Goal: Communication & Community: Answer question/provide support

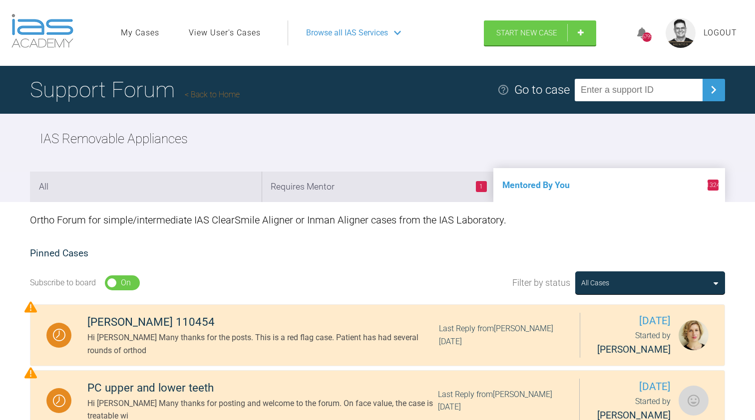
scroll to position [372, 0]
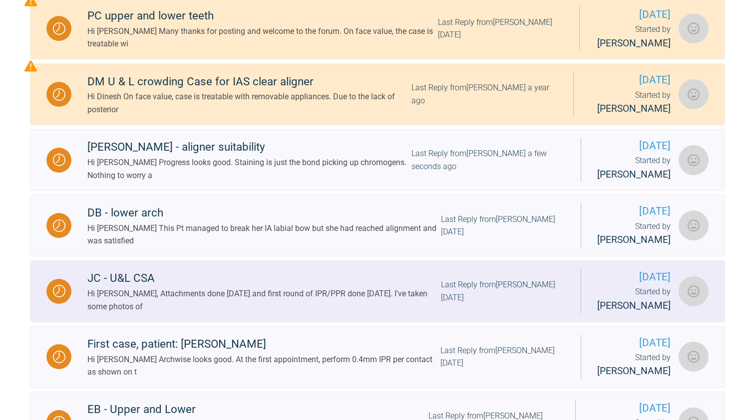
click at [277, 304] on div "Hi [PERSON_NAME], Attachments done [DATE] and first round of IPR/PPR done [DATE…" at bounding box center [264, 300] width 354 height 25
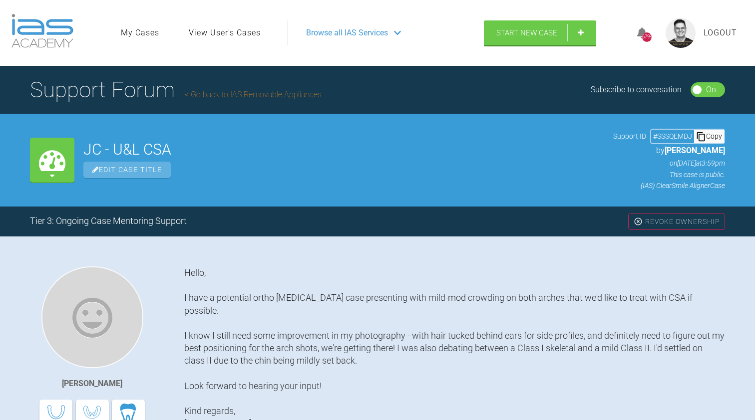
click at [267, 93] on link "Go back to IAS Removable Appliances" at bounding box center [253, 94] width 137 height 9
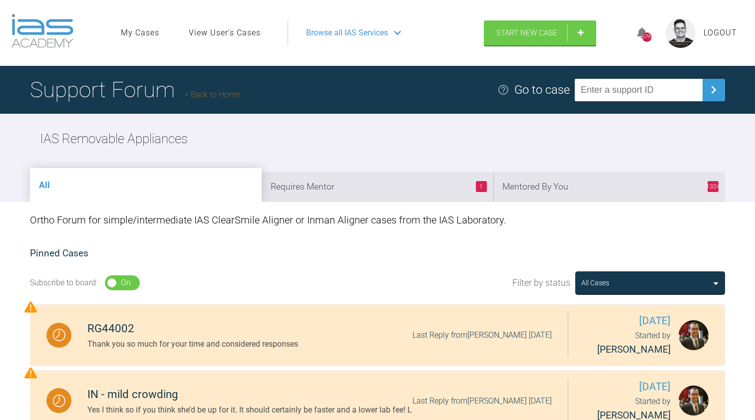
click at [554, 200] on li "1324 Mentored By You" at bounding box center [609, 187] width 232 height 30
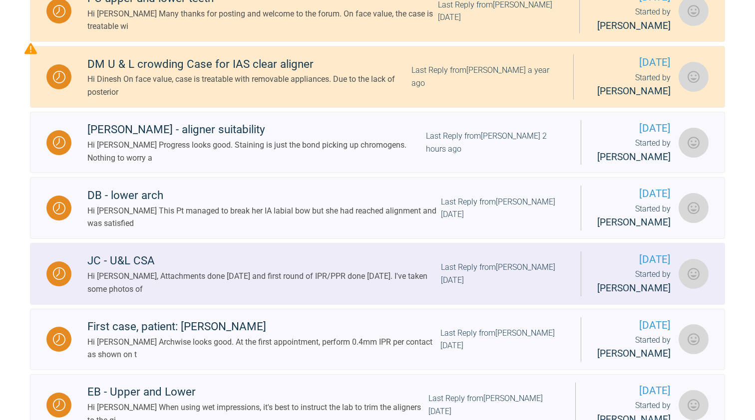
scroll to position [390, 0]
click at [246, 281] on div "Hi [PERSON_NAME], Attachments done [DATE] and first round of IPR/PPR done [DATE…" at bounding box center [264, 282] width 354 height 25
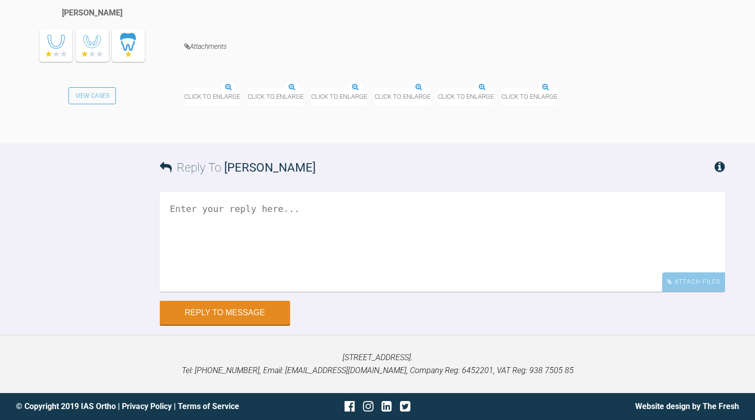
scroll to position [3669, 0]
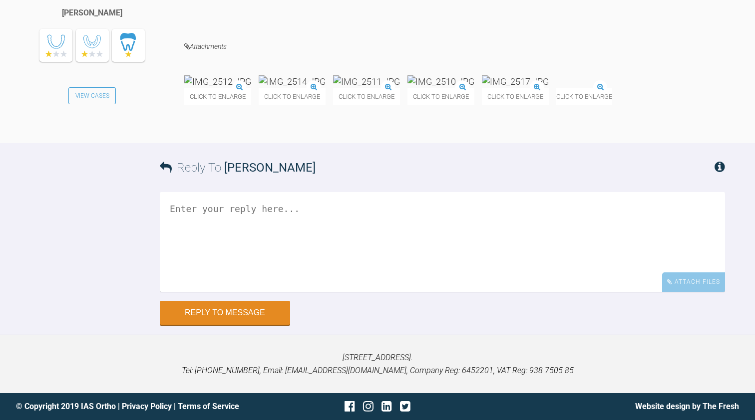
click at [236, 88] on img at bounding box center [217, 81] width 67 height 12
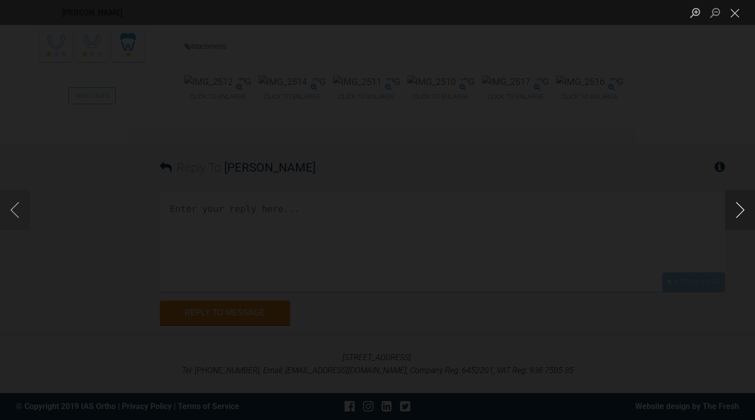
click at [739, 211] on button "Next image" at bounding box center [740, 210] width 30 height 40
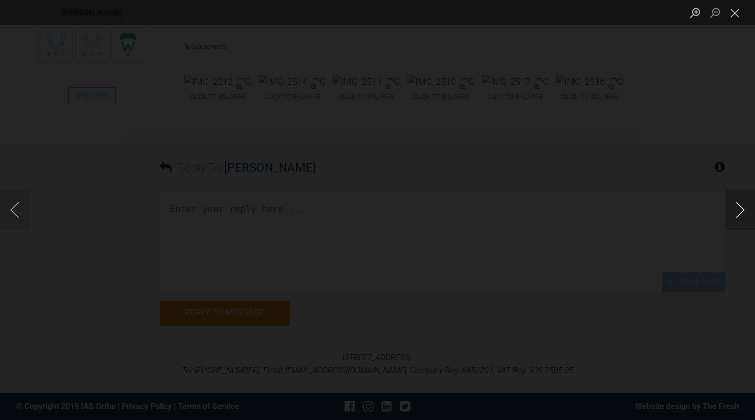
click at [739, 211] on button "Next image" at bounding box center [740, 210] width 30 height 40
click at [732, 7] on button "Close lightbox" at bounding box center [735, 12] width 20 height 17
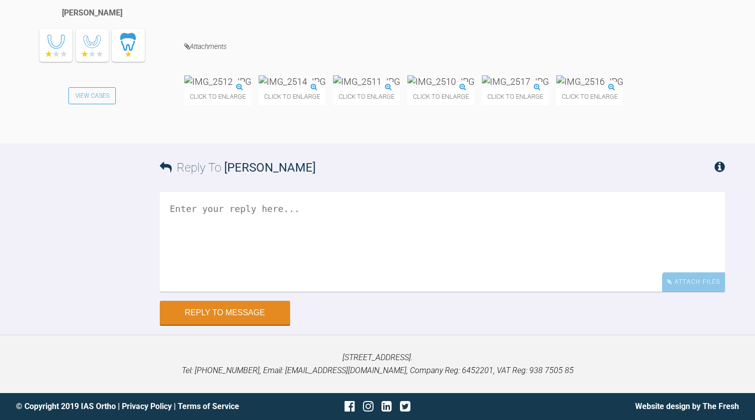
scroll to position [3925, 0]
click at [172, 208] on textarea at bounding box center [442, 242] width 565 height 100
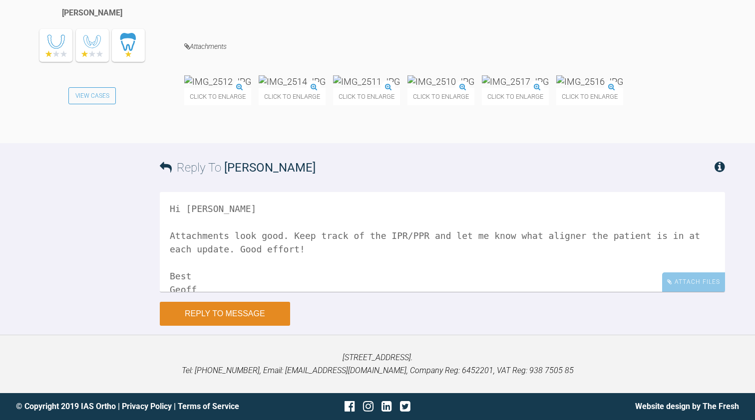
type textarea "Hi [PERSON_NAME] Attachments look good. Keep track of the IPR/PPR and let me kn…"
click at [196, 314] on button "Reply to Message" at bounding box center [225, 314] width 130 height 24
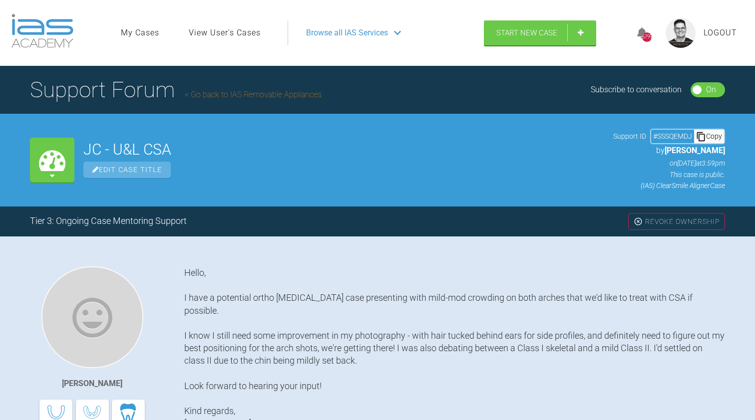
scroll to position [0, 0]
click at [261, 92] on link "Go back to IAS Removable Appliances" at bounding box center [253, 94] width 137 height 9
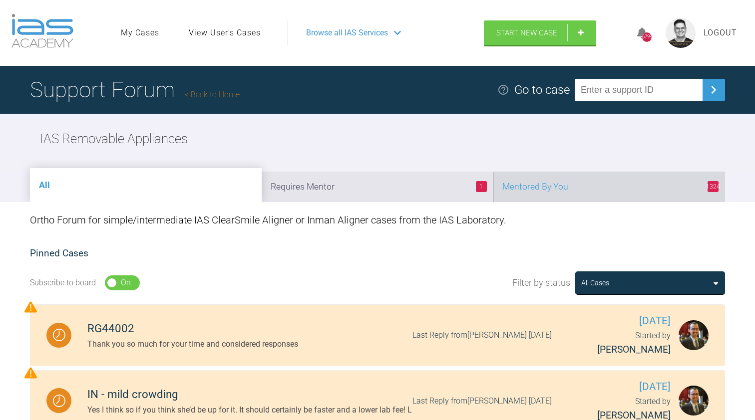
click at [558, 179] on li "1324 Mentored By You" at bounding box center [609, 187] width 232 height 30
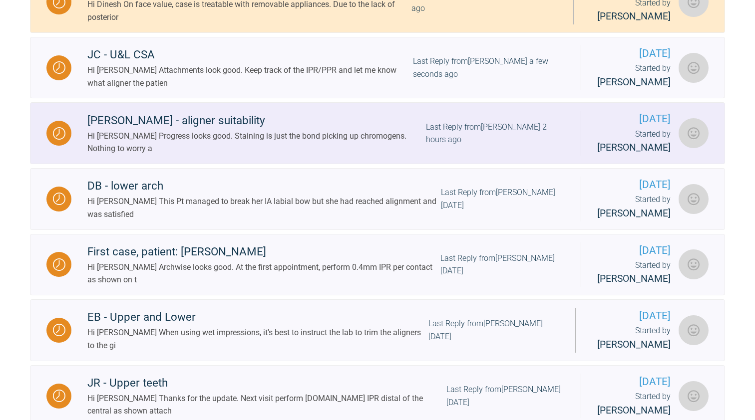
scroll to position [476, 0]
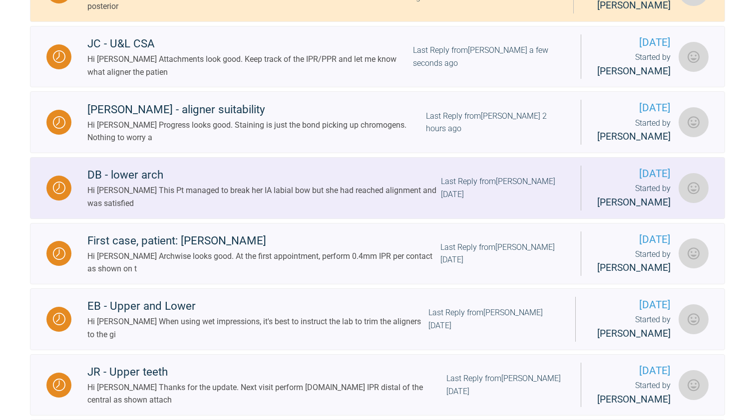
click at [281, 195] on div "Hi [PERSON_NAME] This Pt managed to break her IA labial bow but she had reached…" at bounding box center [264, 196] width 354 height 25
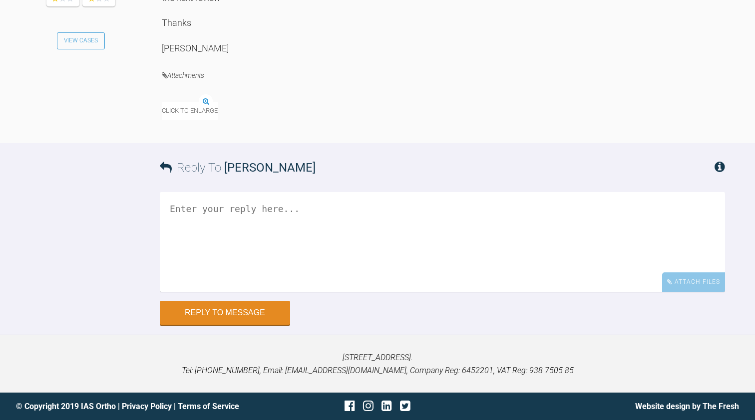
scroll to position [5795, 0]
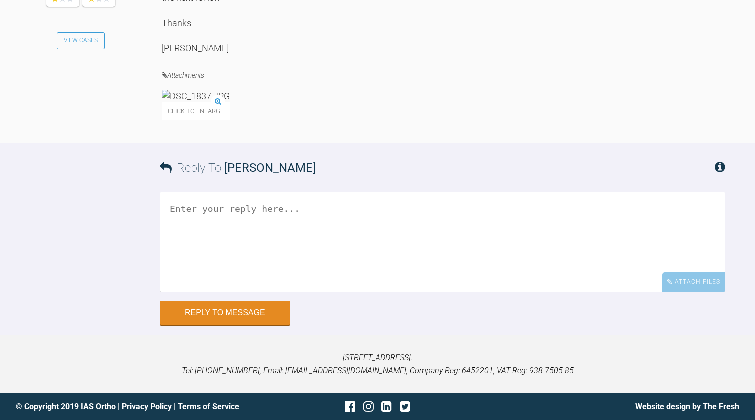
click at [221, 102] on img at bounding box center [196, 96] width 68 height 12
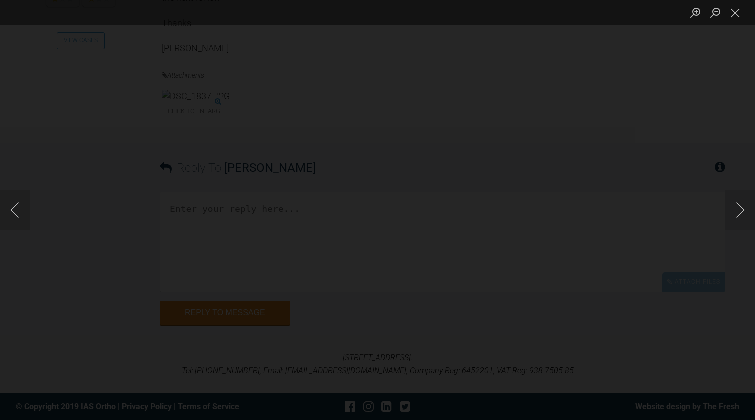
scroll to position [5766, 0]
click at [738, 16] on button "Close lightbox" at bounding box center [735, 12] width 20 height 17
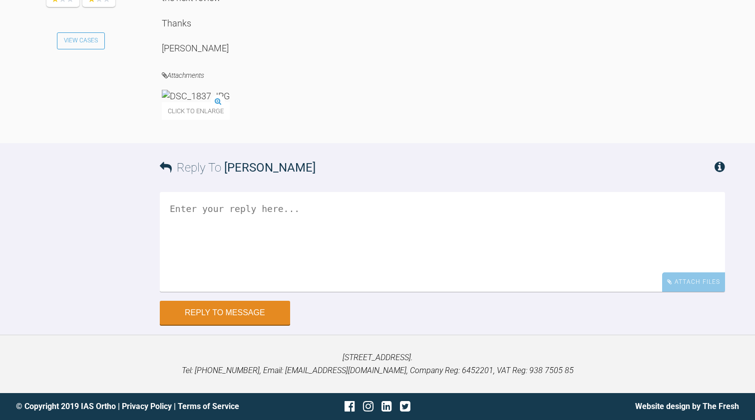
scroll to position [5872, 0]
click at [202, 292] on textarea at bounding box center [442, 242] width 565 height 100
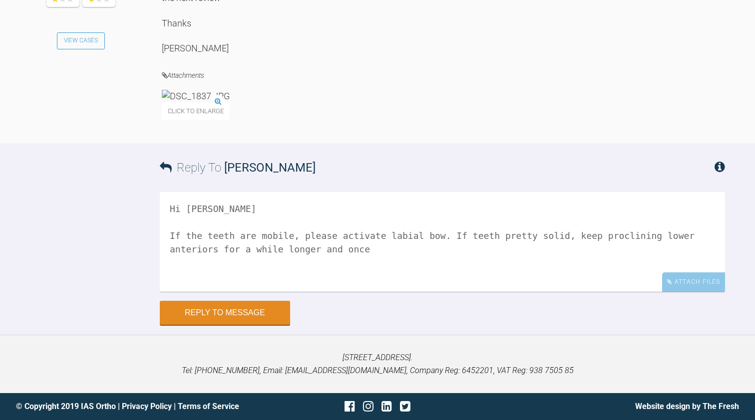
click at [230, 102] on img at bounding box center [196, 96] width 68 height 12
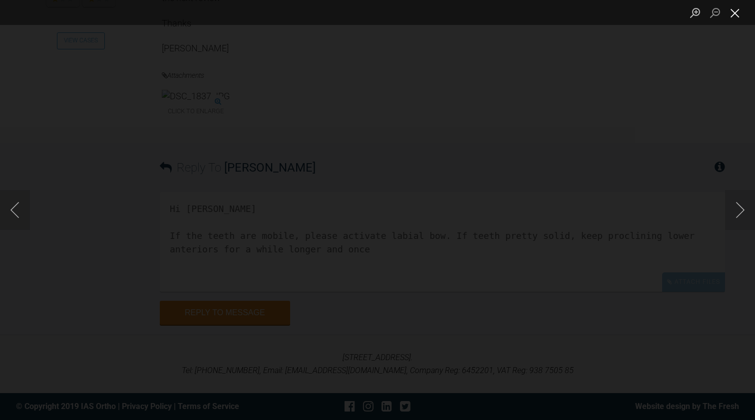
click at [735, 14] on button "Close lightbox" at bounding box center [735, 12] width 20 height 17
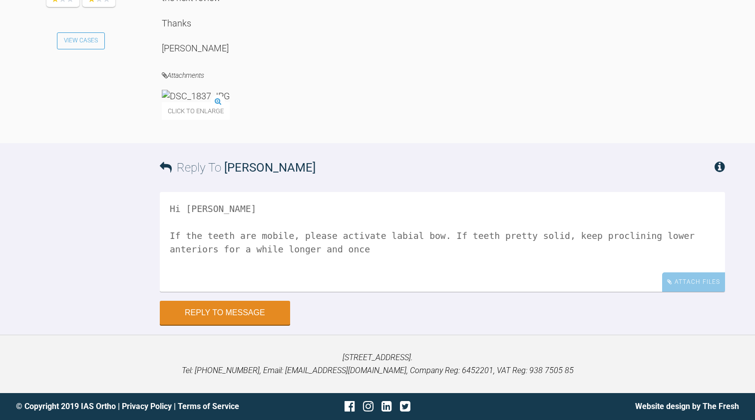
click at [680, 292] on textarea "Hi [PERSON_NAME] If the teeth are mobile, please activate labial bow. If teeth …" at bounding box center [442, 242] width 565 height 100
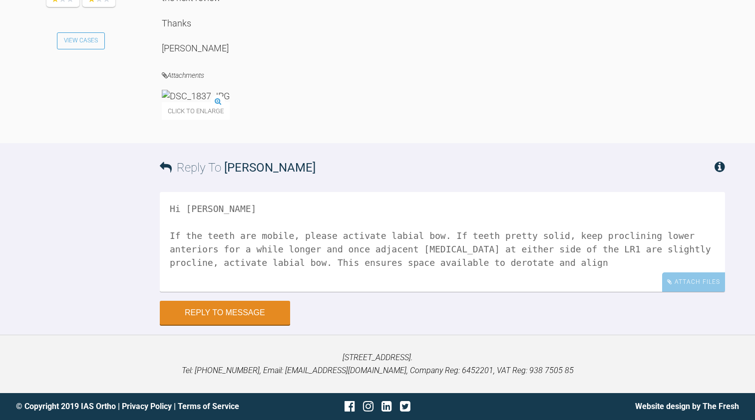
click at [590, 251] on textarea "Hi [PERSON_NAME] If the teeth are mobile, please activate labial bow. If teeth …" at bounding box center [442, 242] width 565 height 100
click at [656, 251] on textarea "Hi [PERSON_NAME] If the teeth are mobile, please activate labial bow. If teeth …" at bounding box center [442, 242] width 565 height 100
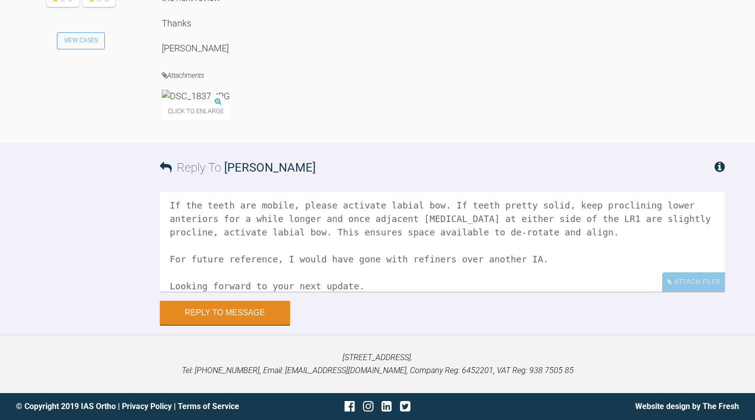
scroll to position [44, 0]
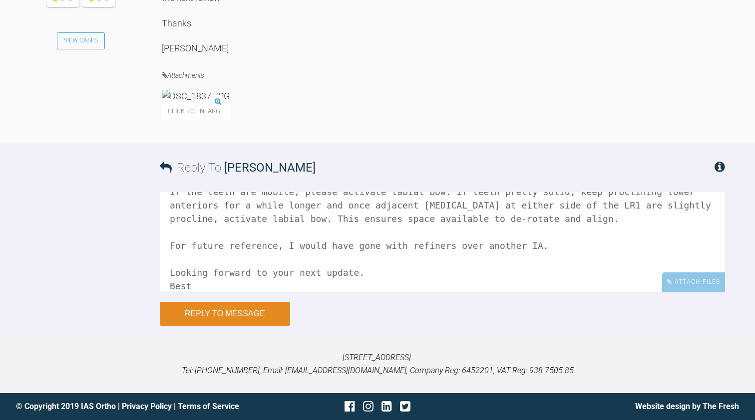
type textarea "Hi [PERSON_NAME] If the teeth are mobile, please activate labial bow. If teeth …"
click at [223, 313] on button "Reply to Message" at bounding box center [225, 314] width 130 height 24
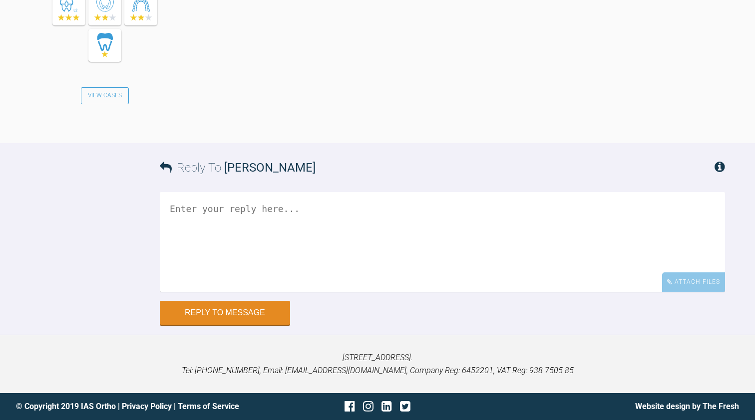
scroll to position [6106, 0]
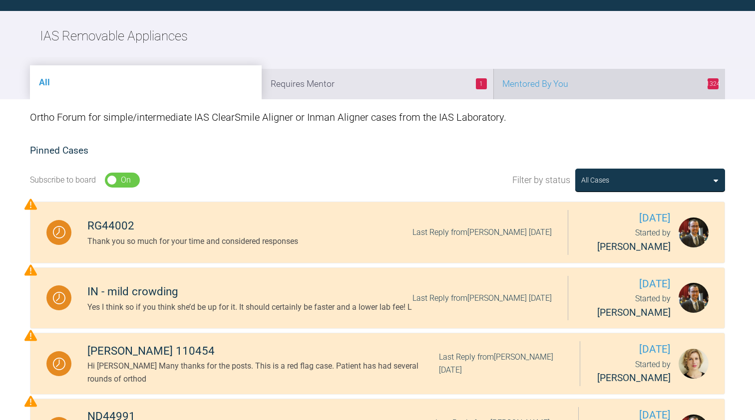
click at [529, 86] on li "1324 Mentored By You" at bounding box center [609, 84] width 232 height 30
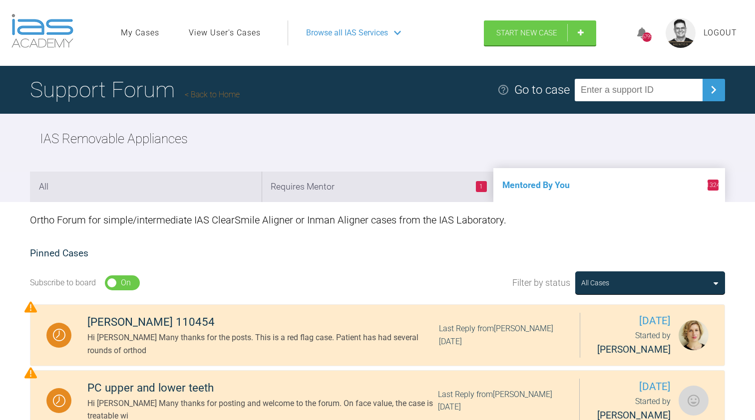
scroll to position [0, 0]
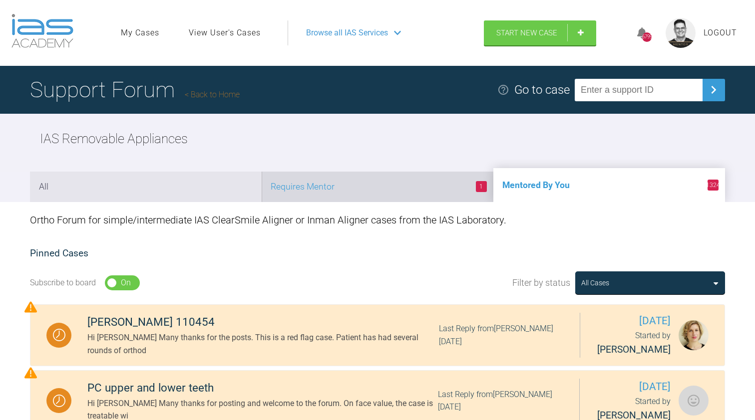
click at [372, 189] on li "1 Requires Mentor" at bounding box center [378, 187] width 232 height 30
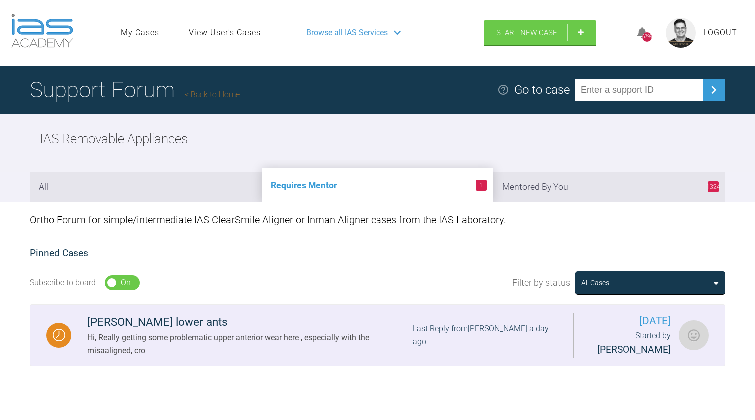
click at [248, 350] on div "Hi, Really getting some problematic upper anterior wear here , especially with …" at bounding box center [250, 344] width 326 height 25
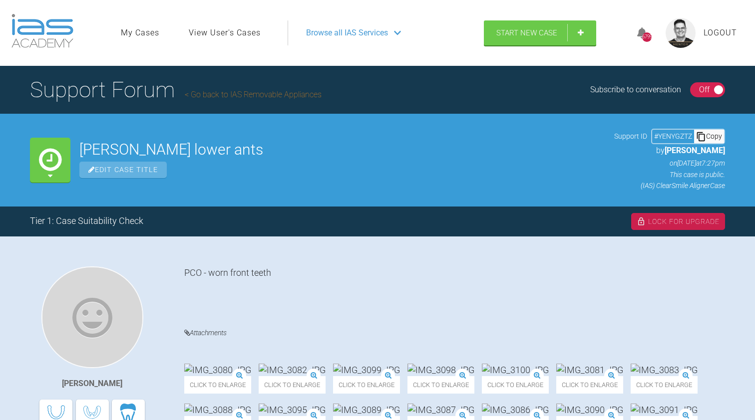
click at [248, 364] on img at bounding box center [217, 370] width 67 height 12
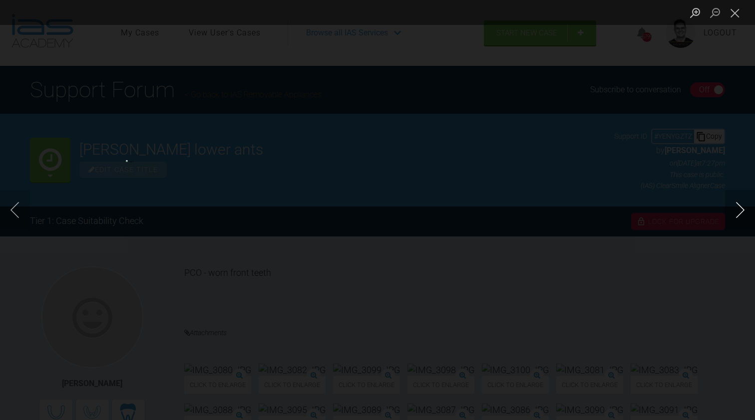
click at [742, 211] on button "Next image" at bounding box center [740, 210] width 30 height 40
click at [738, 208] on button "Next image" at bounding box center [740, 210] width 30 height 40
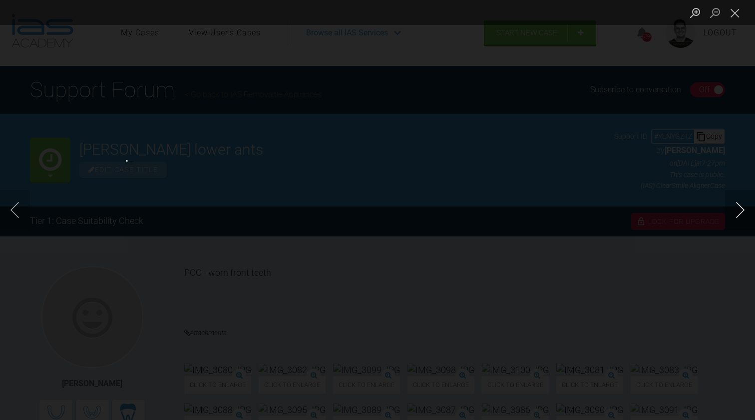
click at [737, 207] on button "Next image" at bounding box center [740, 210] width 30 height 40
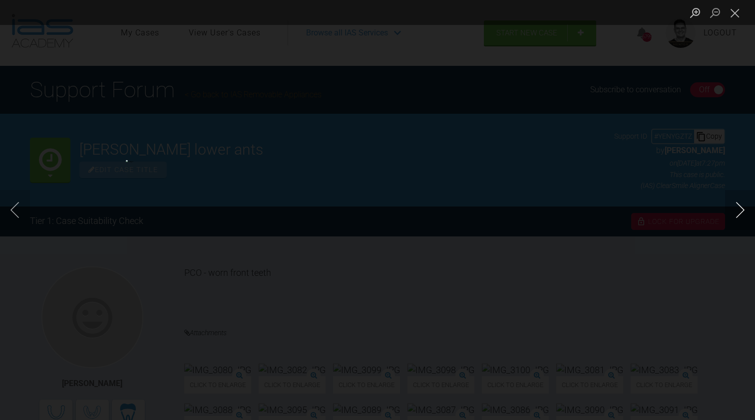
click at [737, 207] on button "Next image" at bounding box center [740, 210] width 30 height 40
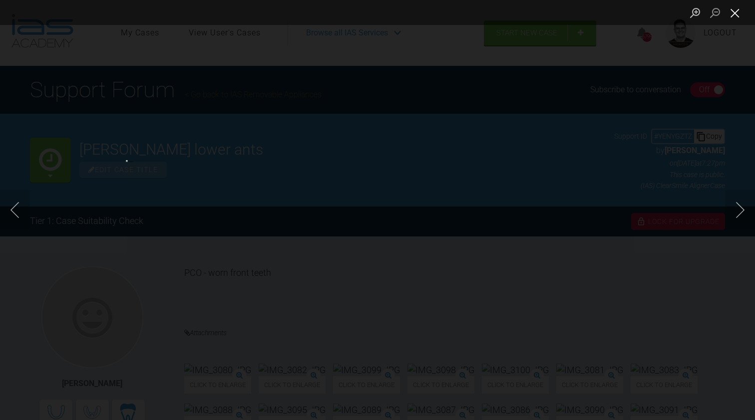
click at [731, 16] on button "Close lightbox" at bounding box center [735, 12] width 20 height 17
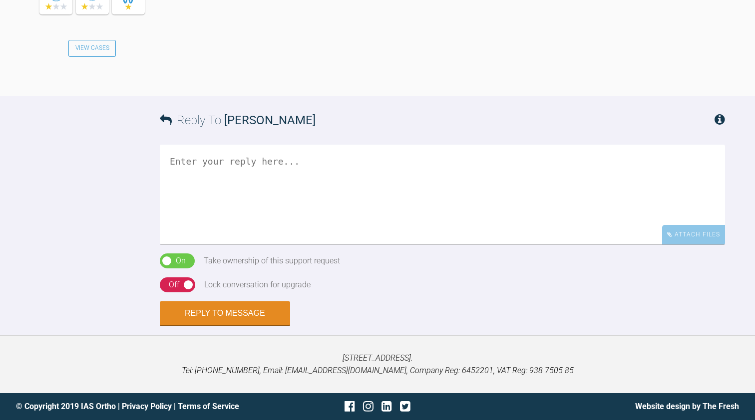
scroll to position [808, 0]
click at [184, 245] on textarea at bounding box center [442, 195] width 565 height 100
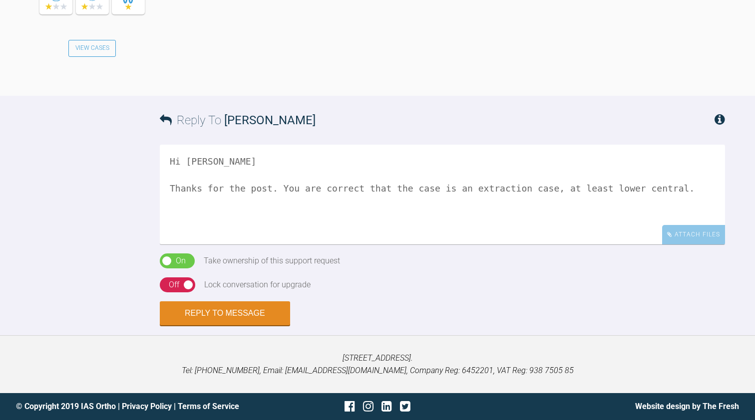
scroll to position [943, 0]
type textarea "Hi [PERSON_NAME] Thanks for the post. You are correct that the case is an extra…"
click at [206, 316] on button "Reply to Message" at bounding box center [225, 315] width 130 height 24
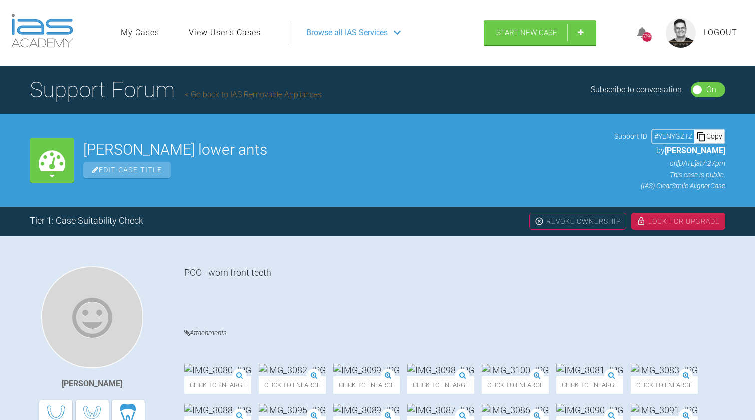
scroll to position [0, 0]
click at [678, 221] on div "Lock For Upgrade" at bounding box center [678, 221] width 94 height 17
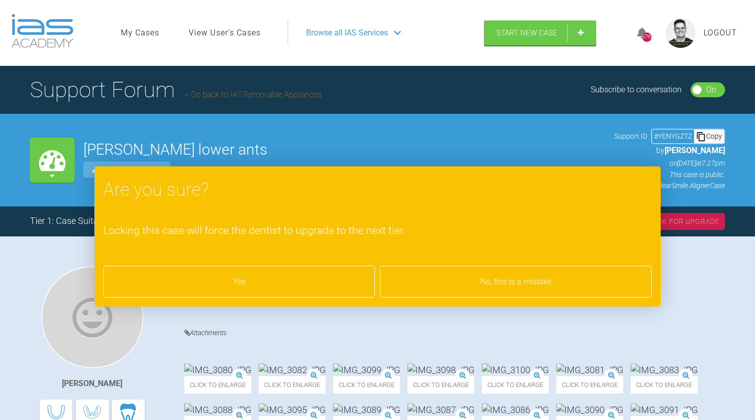
click at [299, 291] on div "Yes" at bounding box center [239, 282] width 272 height 32
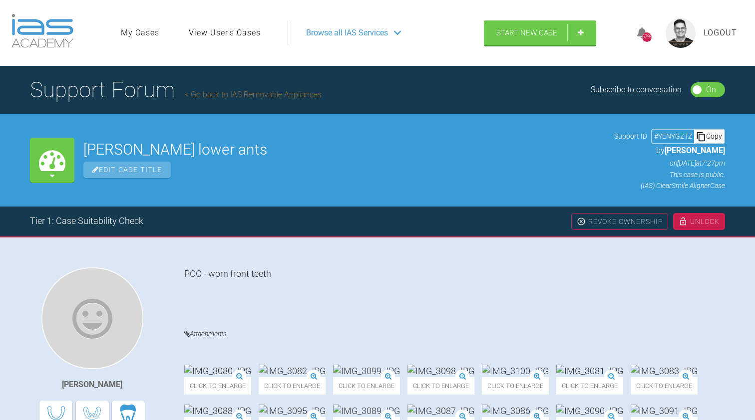
click at [240, 93] on link "Go back to IAS Removable Appliances" at bounding box center [253, 94] width 137 height 9
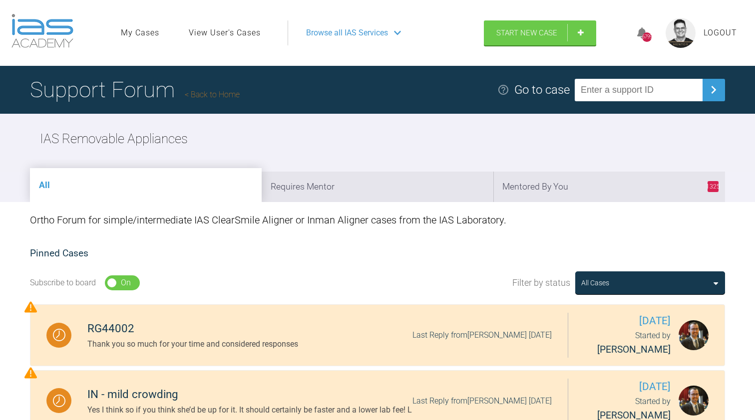
click at [216, 97] on link "Back to Home" at bounding box center [212, 94] width 55 height 9
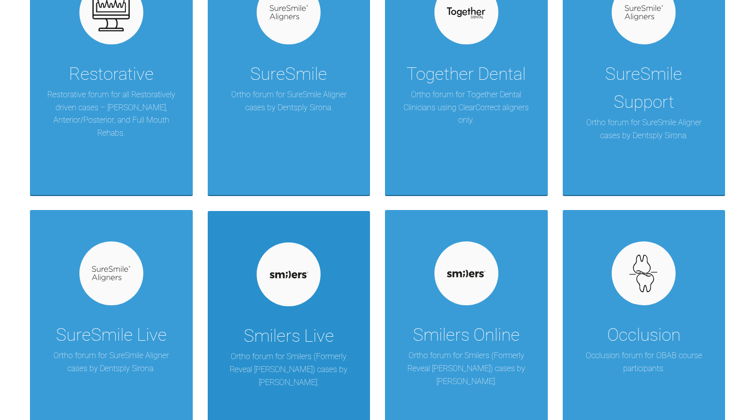
scroll to position [797, 0]
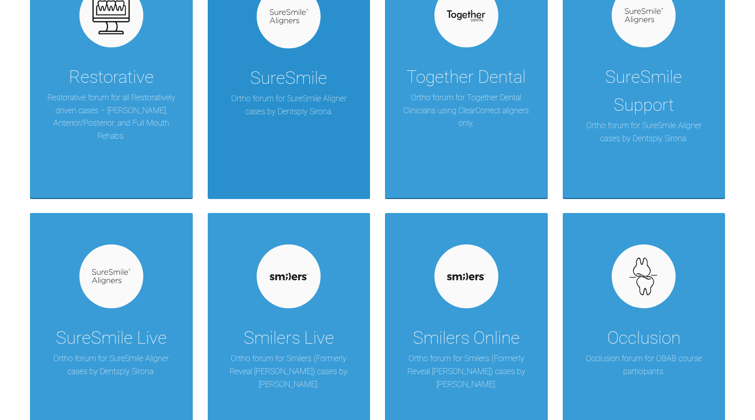
click at [256, 73] on div "SureSmile" at bounding box center [288, 78] width 77 height 28
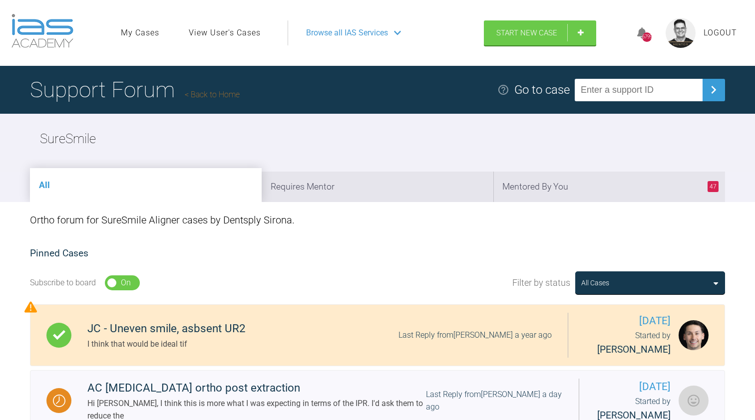
click at [571, 202] on div "Ortho forum for SureSmile Aligner cases by Dentsply Sirona." at bounding box center [377, 220] width 695 height 36
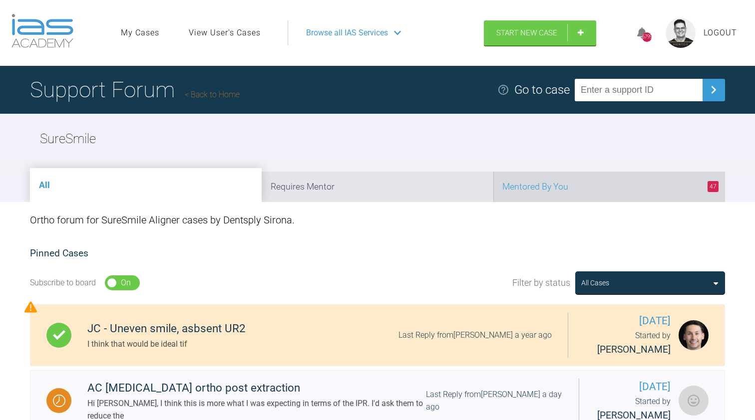
click at [560, 182] on li "47 Mentored By You" at bounding box center [609, 187] width 232 height 30
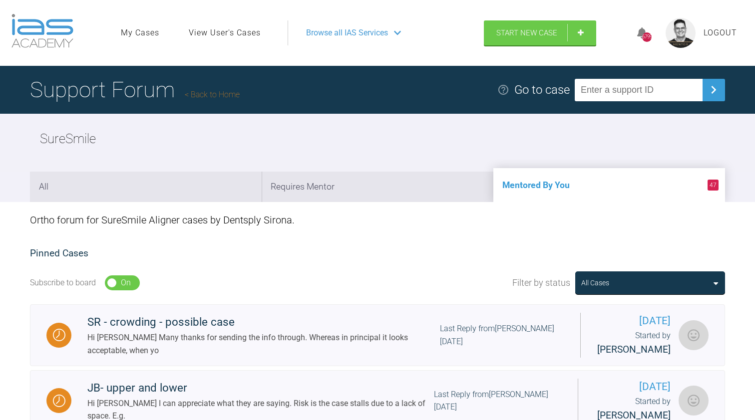
click at [217, 97] on link "Back to Home" at bounding box center [212, 94] width 55 height 9
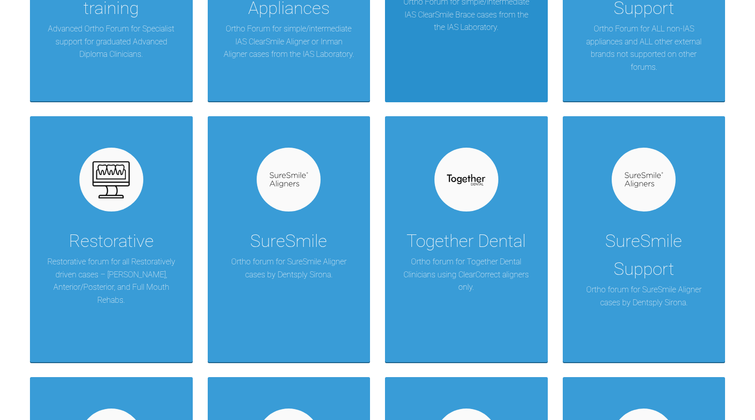
scroll to position [632, 0]
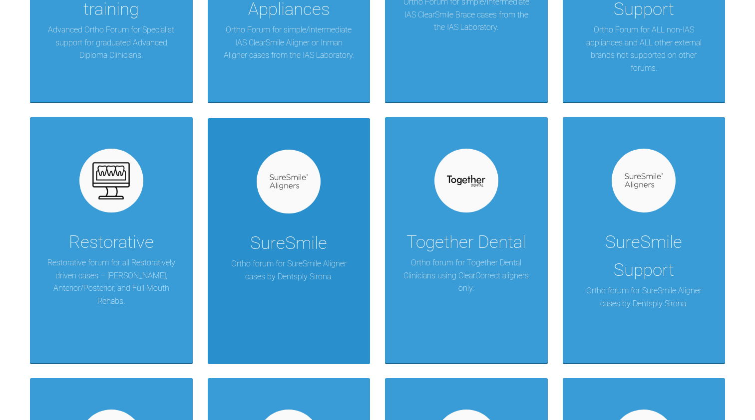
click at [311, 230] on div "SureSmile" at bounding box center [288, 244] width 77 height 28
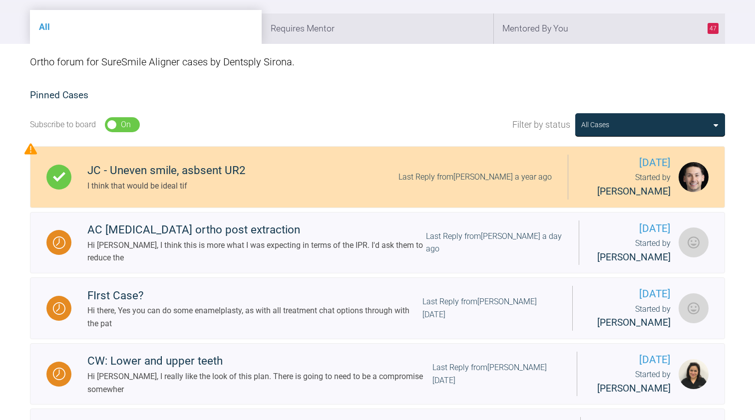
scroll to position [157, 0]
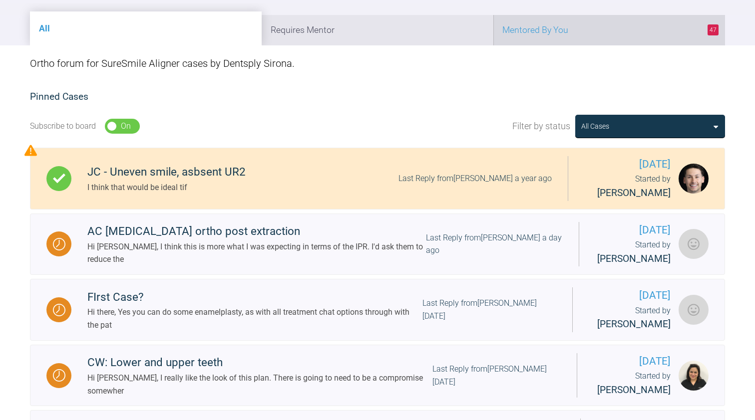
click at [563, 24] on li "47 Mentored By You" at bounding box center [609, 30] width 232 height 30
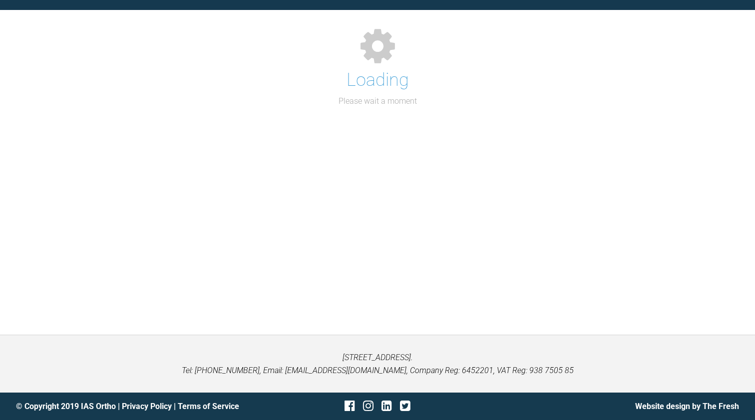
scroll to position [103, 0]
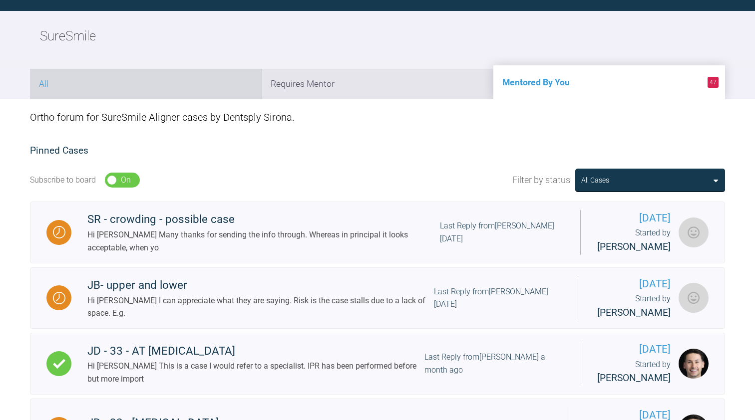
click at [169, 79] on li "All" at bounding box center [146, 84] width 232 height 30
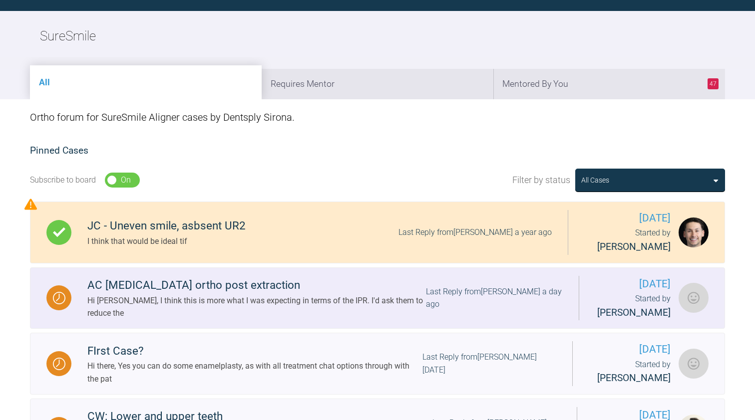
click at [291, 295] on div "AC [MEDICAL_DATA] ortho post extraction" at bounding box center [256, 286] width 339 height 18
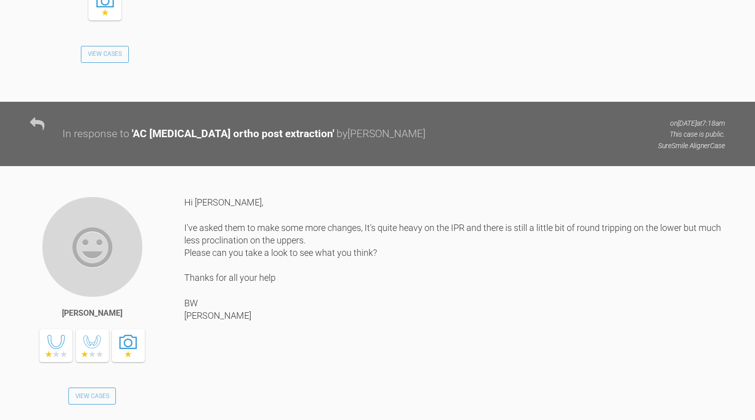
scroll to position [2390, 0]
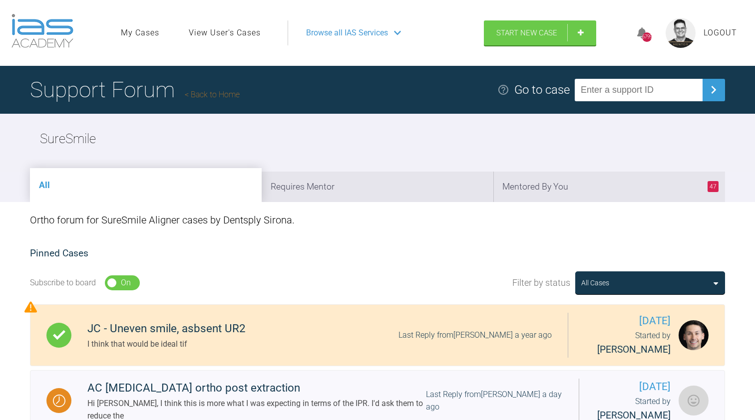
click at [210, 96] on link "Back to Home" at bounding box center [212, 94] width 55 height 9
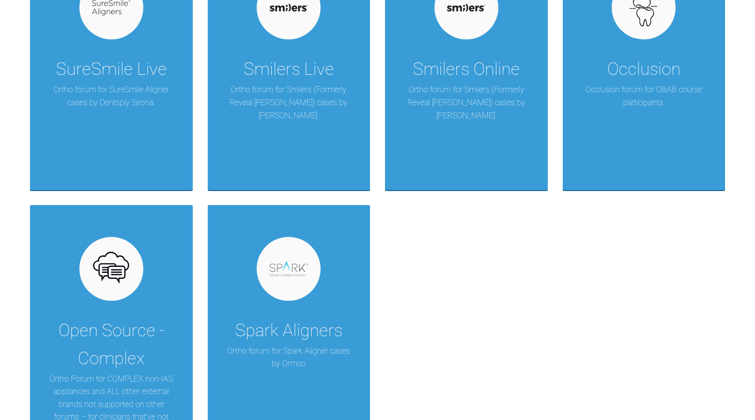
scroll to position [982, 0]
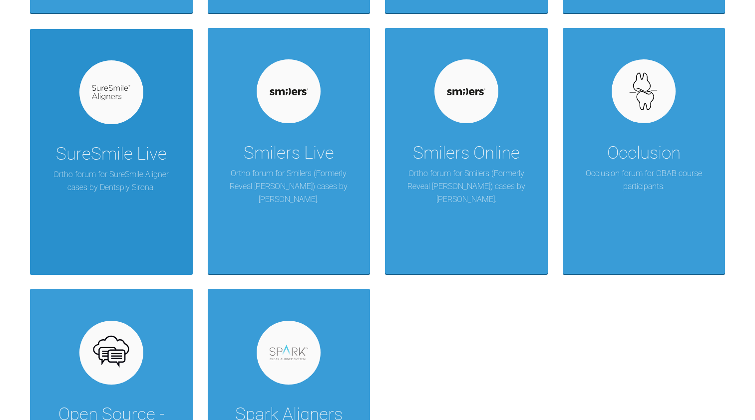
click at [137, 199] on div "SureSmile Live Ortho forum for SureSmile Aligner cases by Dentsply Sirona." at bounding box center [111, 152] width 163 height 246
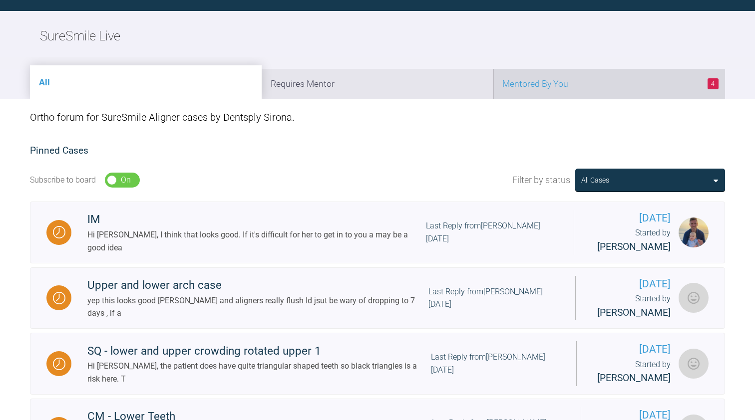
click at [565, 83] on li "4 Mentored By You" at bounding box center [609, 84] width 232 height 30
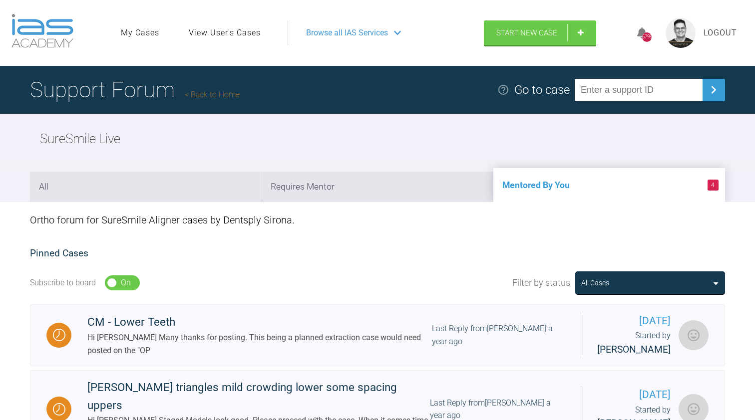
scroll to position [0, 0]
click at [226, 91] on link "Back to Home" at bounding box center [212, 94] width 55 height 9
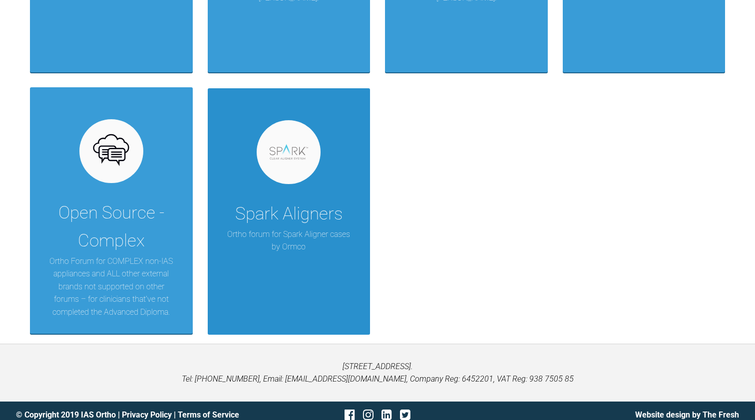
click at [282, 188] on div "Spark Aligners Ortho forum for Spark Aligner cases by [PERSON_NAME]" at bounding box center [289, 211] width 163 height 246
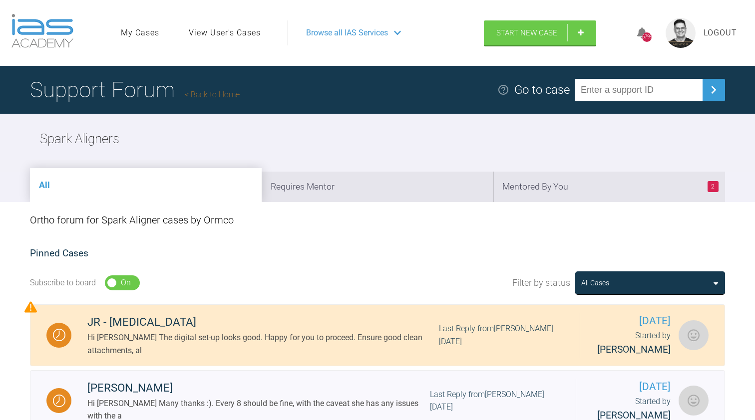
click at [207, 96] on link "Back to Home" at bounding box center [212, 94] width 55 height 9
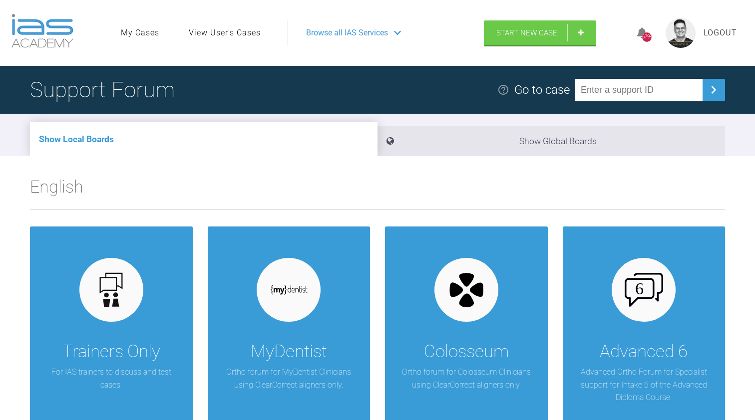
click at [719, 34] on span "Logout" at bounding box center [720, 32] width 33 height 13
